Goal: Contribute content: Add original content to the website for others to see

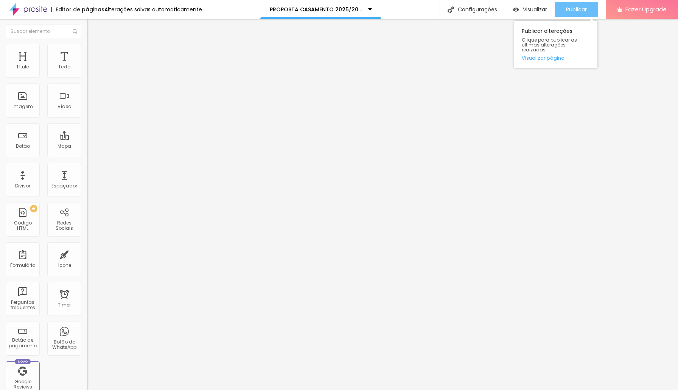
click at [577, 6] on span "Publicar" at bounding box center [576, 9] width 21 height 6
click at [569, 10] on span "Publicar" at bounding box center [576, 9] width 21 height 6
click at [578, 10] on span "Publicar" at bounding box center [576, 9] width 21 height 6
click at [577, 13] on div "Publicar" at bounding box center [576, 9] width 21 height 15
click at [574, 9] on span "Publicar" at bounding box center [576, 9] width 21 height 6
